Goal: Find specific page/section: Find specific page/section

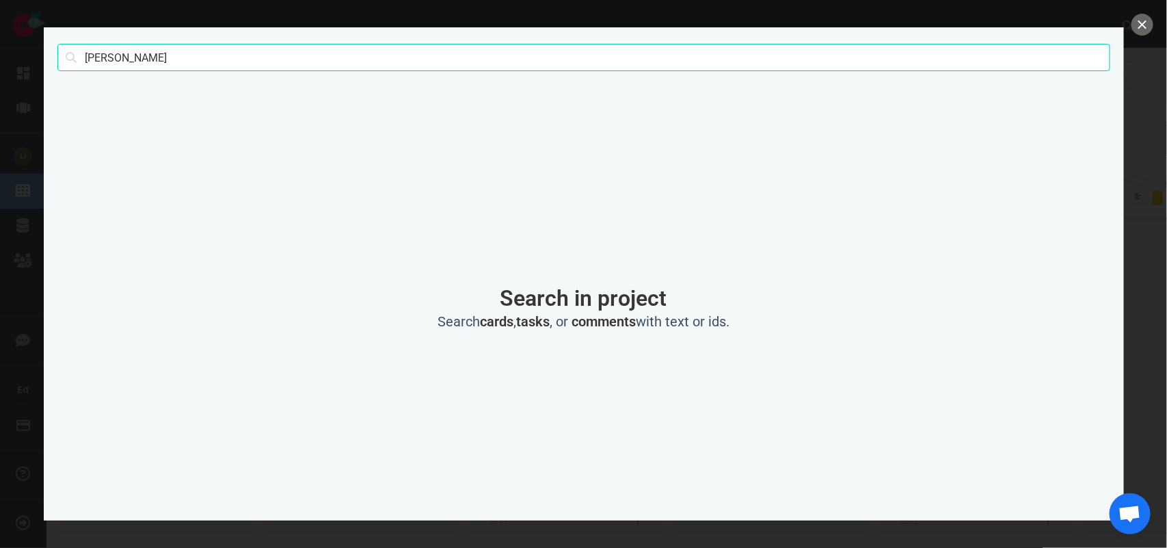
scroll to position [489, 0]
click at [108, 59] on input "[PERSON_NAME]" at bounding box center [583, 57] width 1053 height 27
click button "Search" at bounding box center [0, 0] width 0 height 0
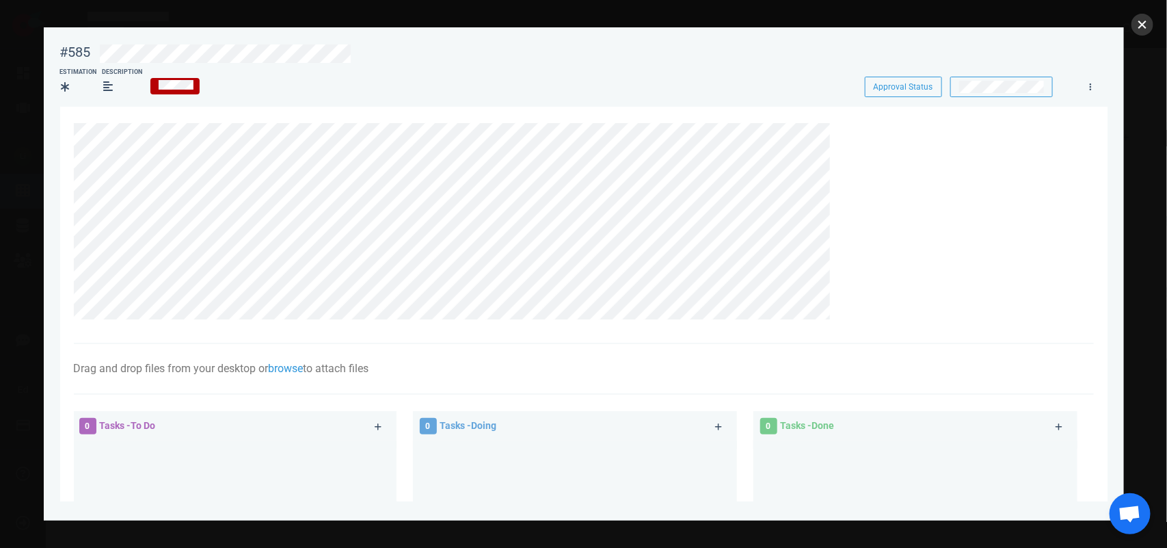
click at [1141, 25] on button "close" at bounding box center [1142, 25] width 22 height 22
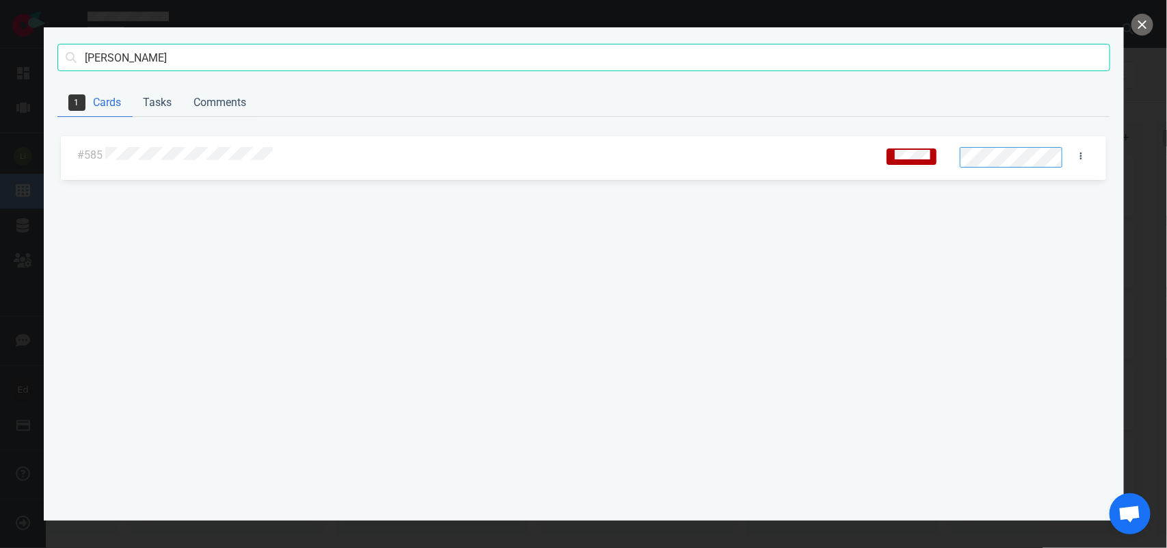
click at [105, 76] on div "[PERSON_NAME] Search" at bounding box center [583, 58] width 1053 height 62
click at [100, 62] on input "[PERSON_NAME]" at bounding box center [583, 57] width 1053 height 27
click button "Search" at bounding box center [0, 0] width 0 height 0
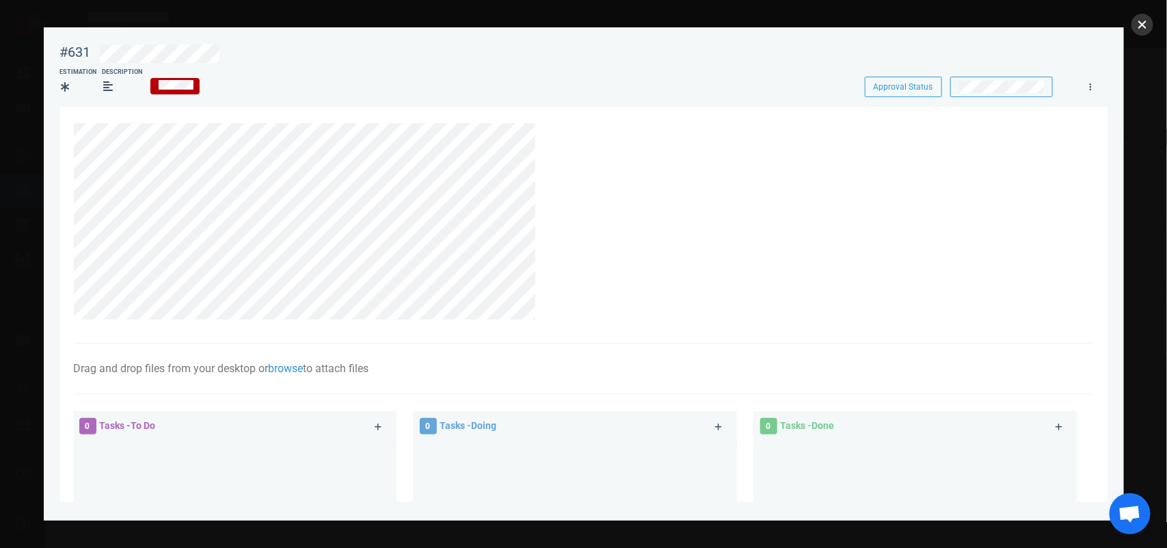
click at [1132, 23] on button "close" at bounding box center [1142, 25] width 22 height 22
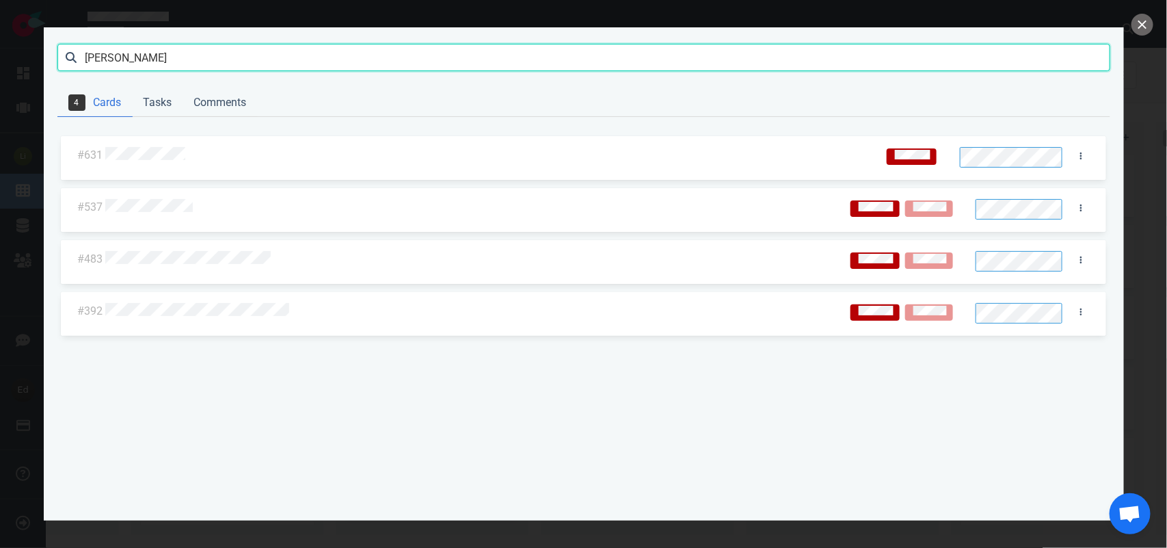
click at [127, 60] on input "[PERSON_NAME]" at bounding box center [583, 57] width 1053 height 27
click button "Search" at bounding box center [0, 0] width 0 height 0
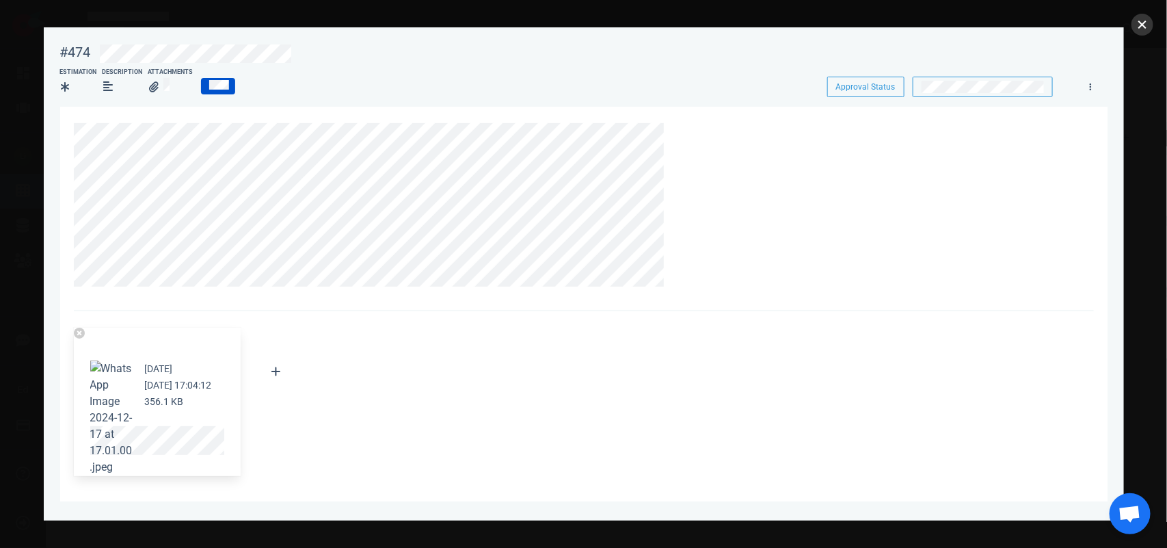
click at [1139, 25] on button "close" at bounding box center [1142, 25] width 22 height 22
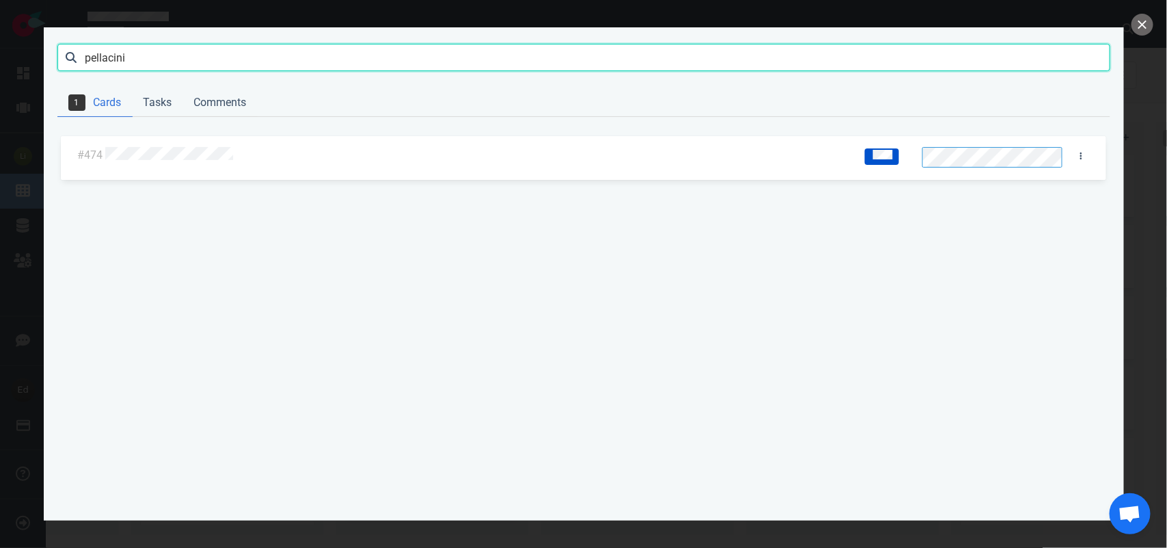
click at [100, 57] on input "pellacini" at bounding box center [583, 57] width 1053 height 27
type input "[PERSON_NAME]"
click at [171, 140] on div at bounding box center [488, 155] width 771 height 33
click at [173, 147] on div at bounding box center [486, 156] width 763 height 18
